Goal: Submit feedback/report problem

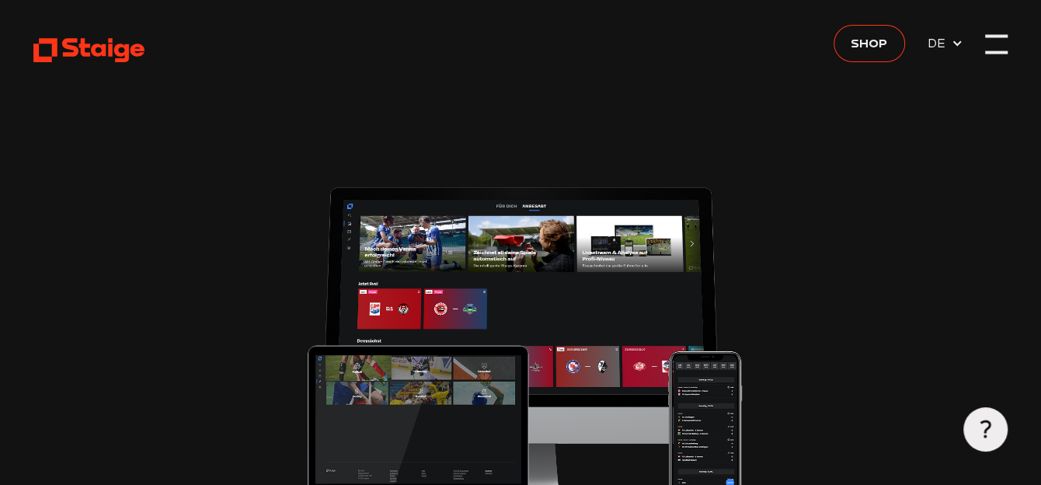
type input "0.8"
click at [997, 43] on div at bounding box center [996, 44] width 23 height 23
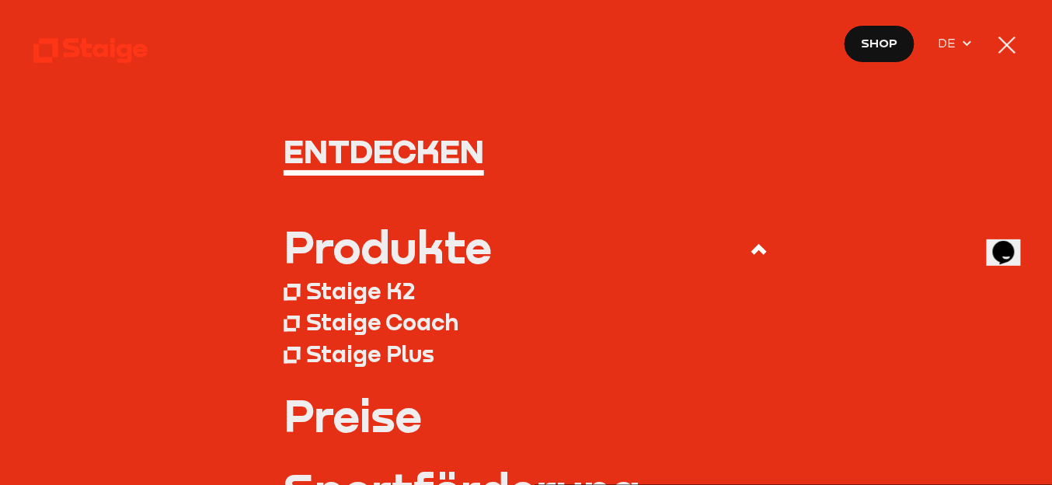
click at [1003, 40] on div at bounding box center [1007, 45] width 17 height 17
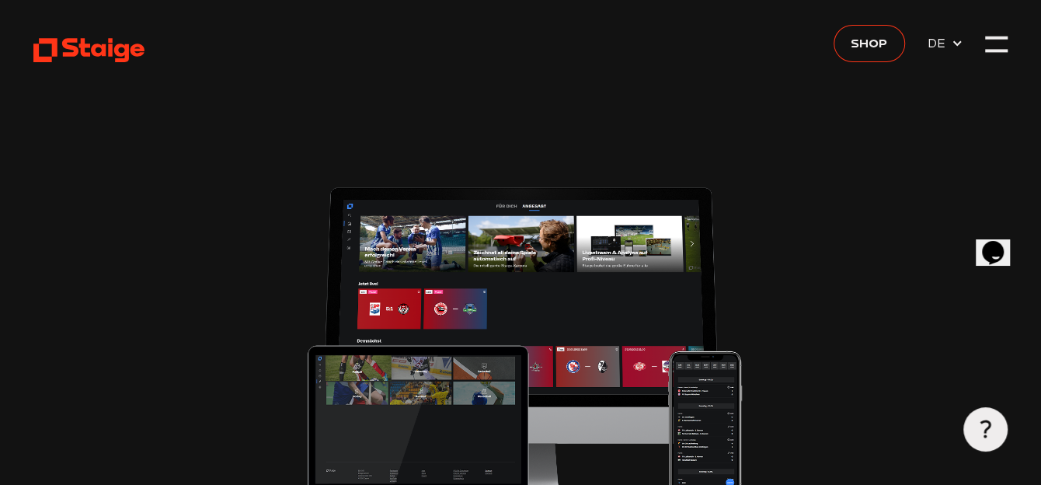
click at [985, 429] on use at bounding box center [985, 429] width 11 height 18
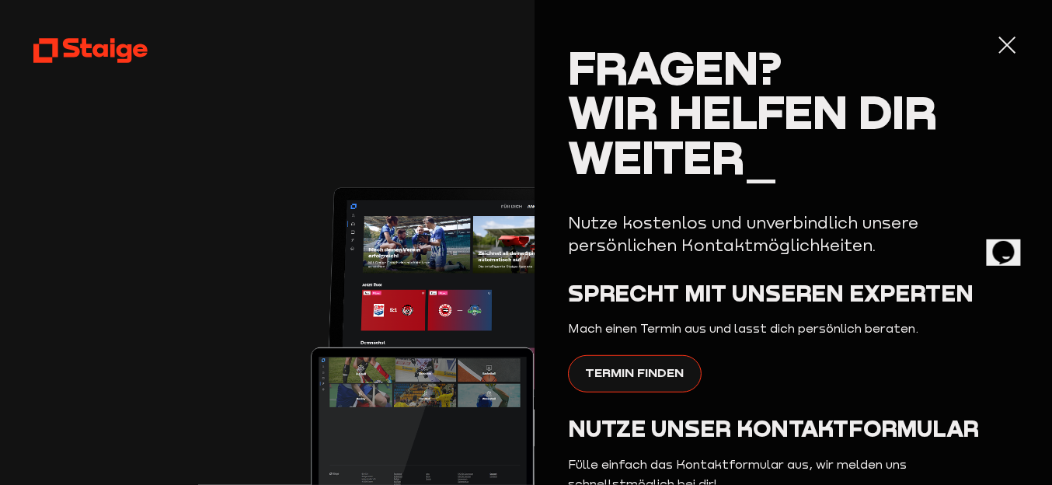
click at [996, 43] on div at bounding box center [1007, 44] width 23 height 23
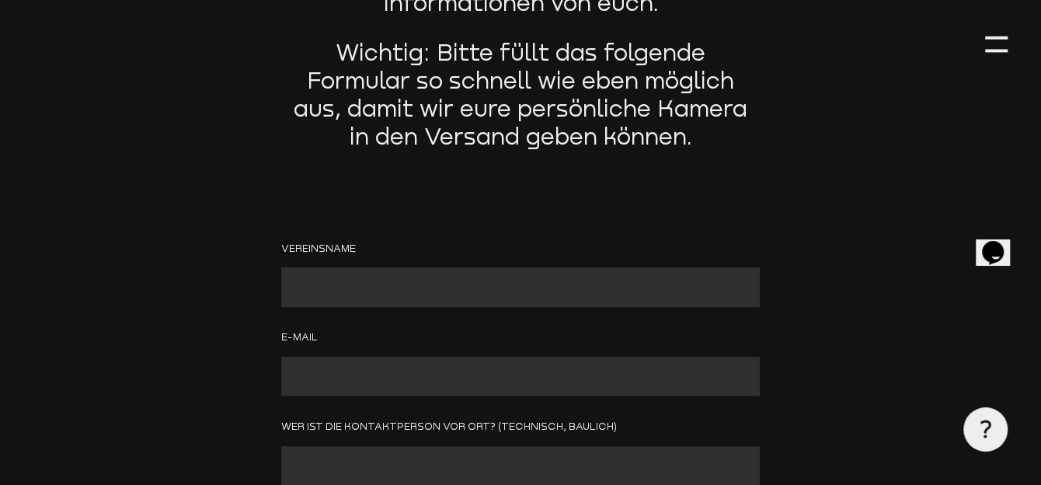
scroll to position [621, 0]
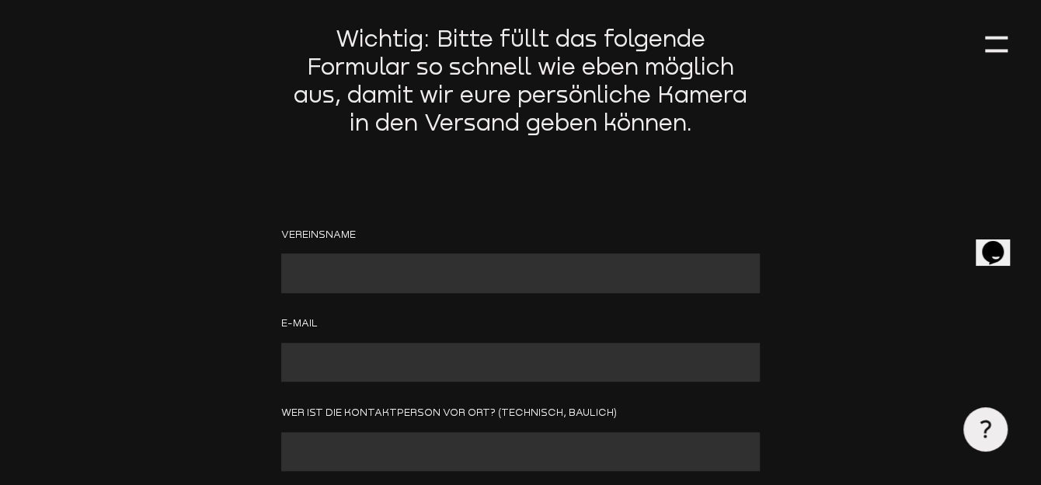
click at [292, 283] on input "Contact form" at bounding box center [520, 272] width 478 height 39
type input "FV Vorwärts Faurndau"
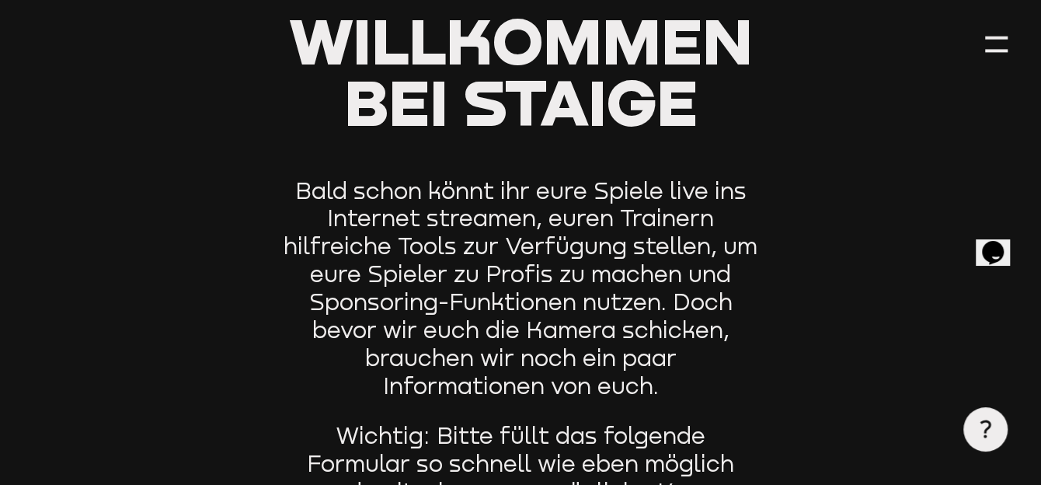
scroll to position [0, 0]
